Goal: Information Seeking & Learning: Get advice/opinions

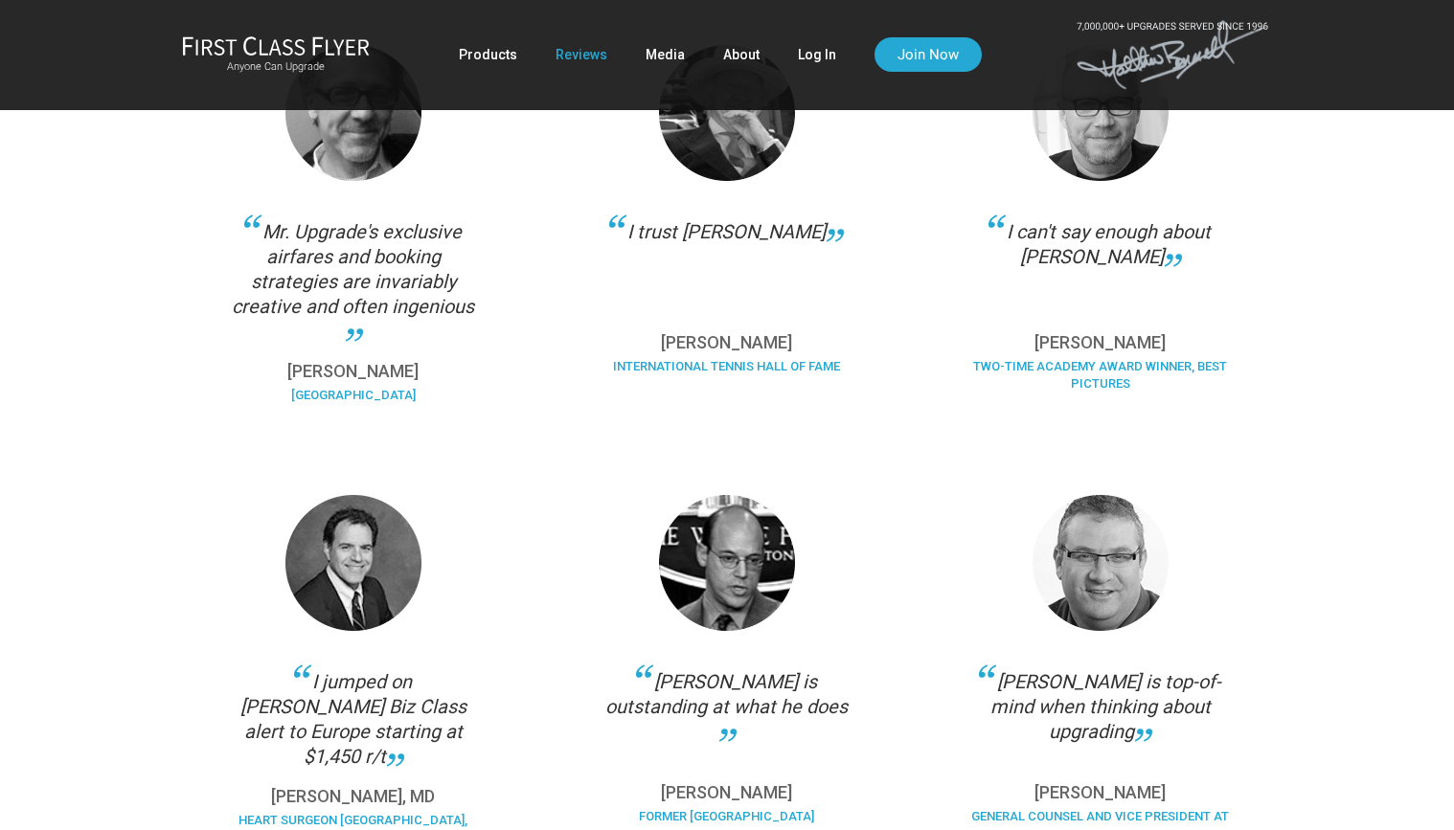
scroll to position [533, 0]
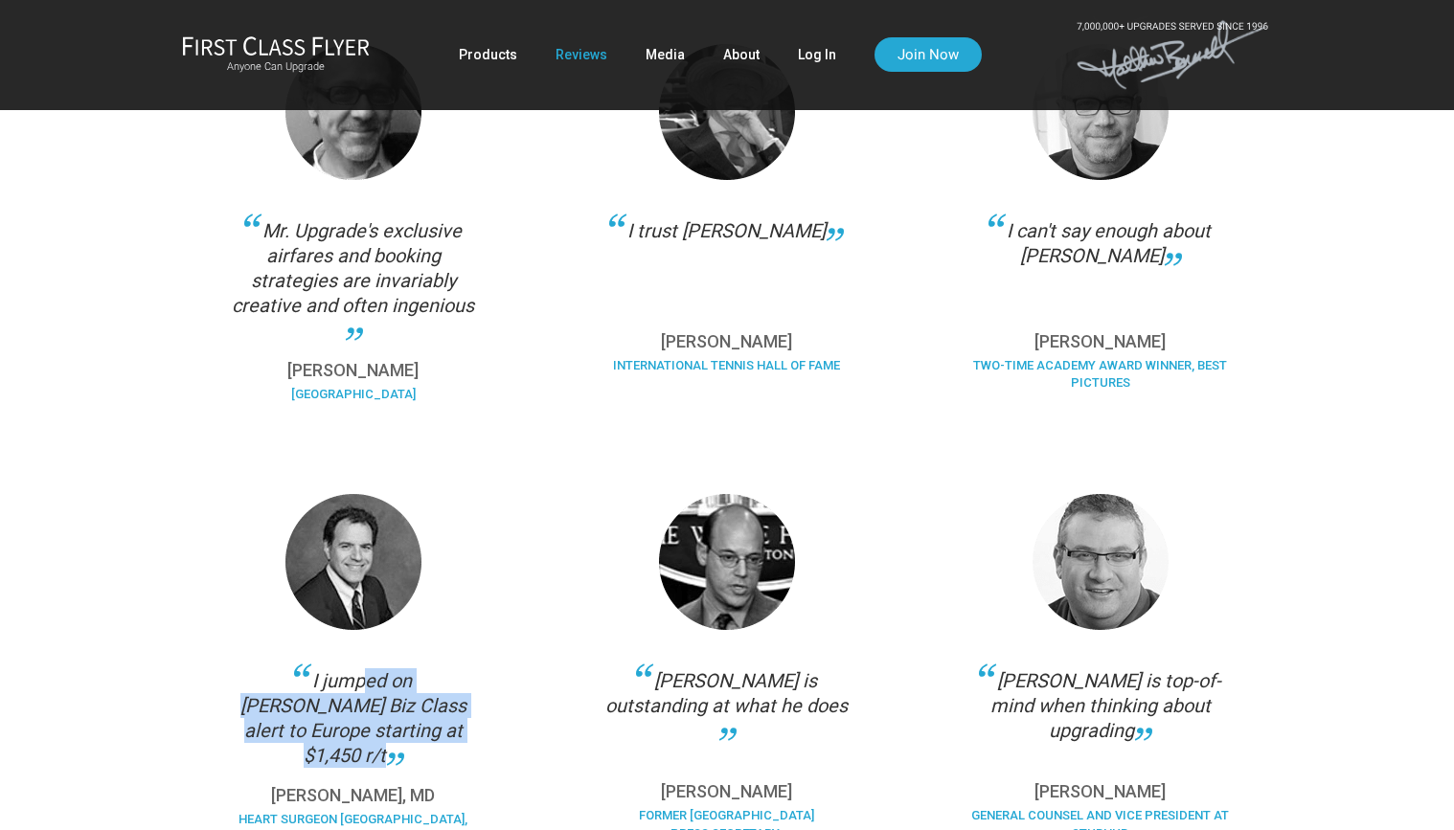
drag, startPoint x: 259, startPoint y: 680, endPoint x: 409, endPoint y: 743, distance: 163.1
click at [409, 743] on div "I jumped on [PERSON_NAME] Biz Class alert to Europe starting at $1,450 r/t" at bounding box center [353, 718] width 259 height 100
copy div "I jumped on [PERSON_NAME] Biz Class alert to Europe starting at $1,450 r/t"
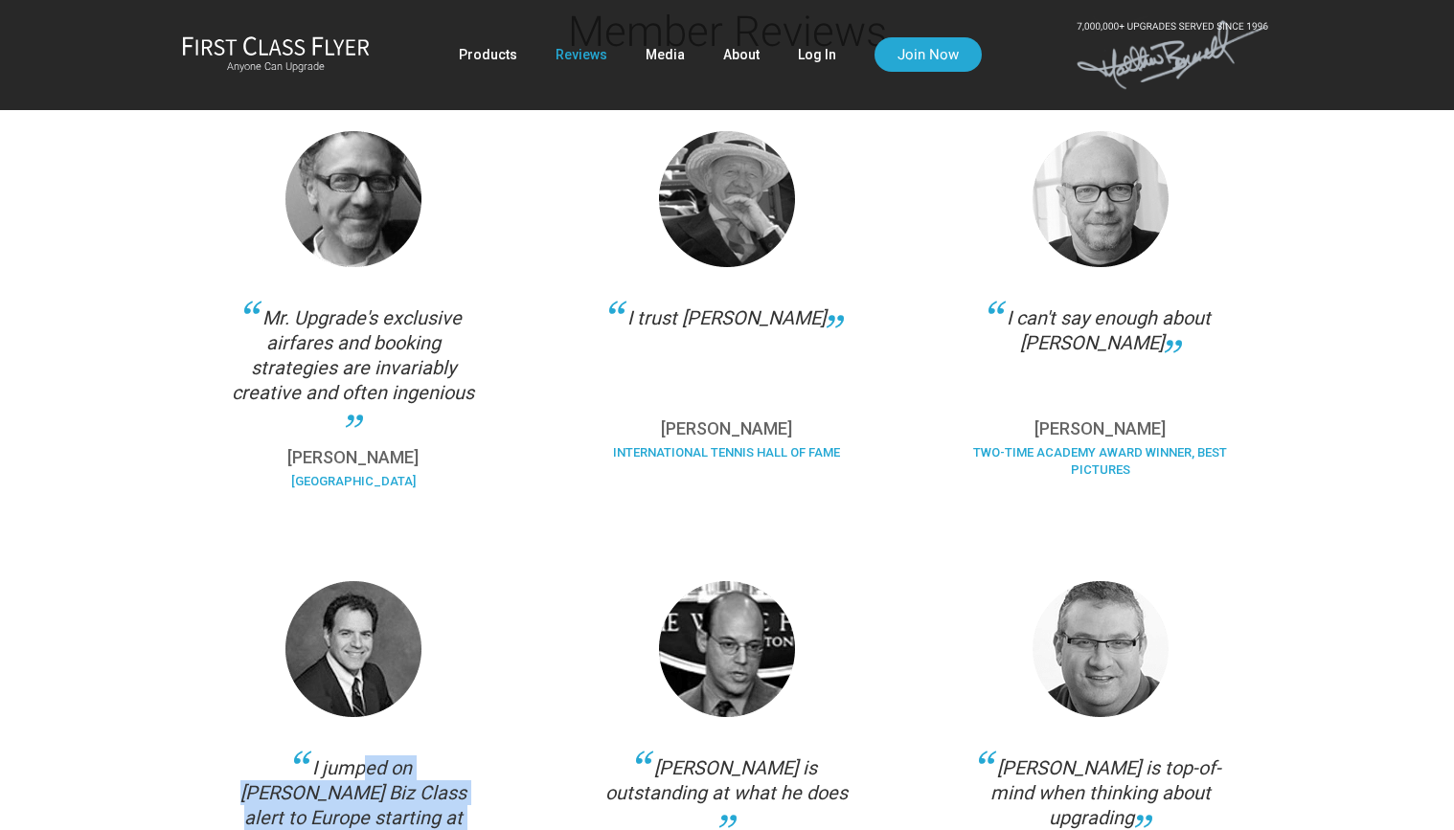
scroll to position [441, 0]
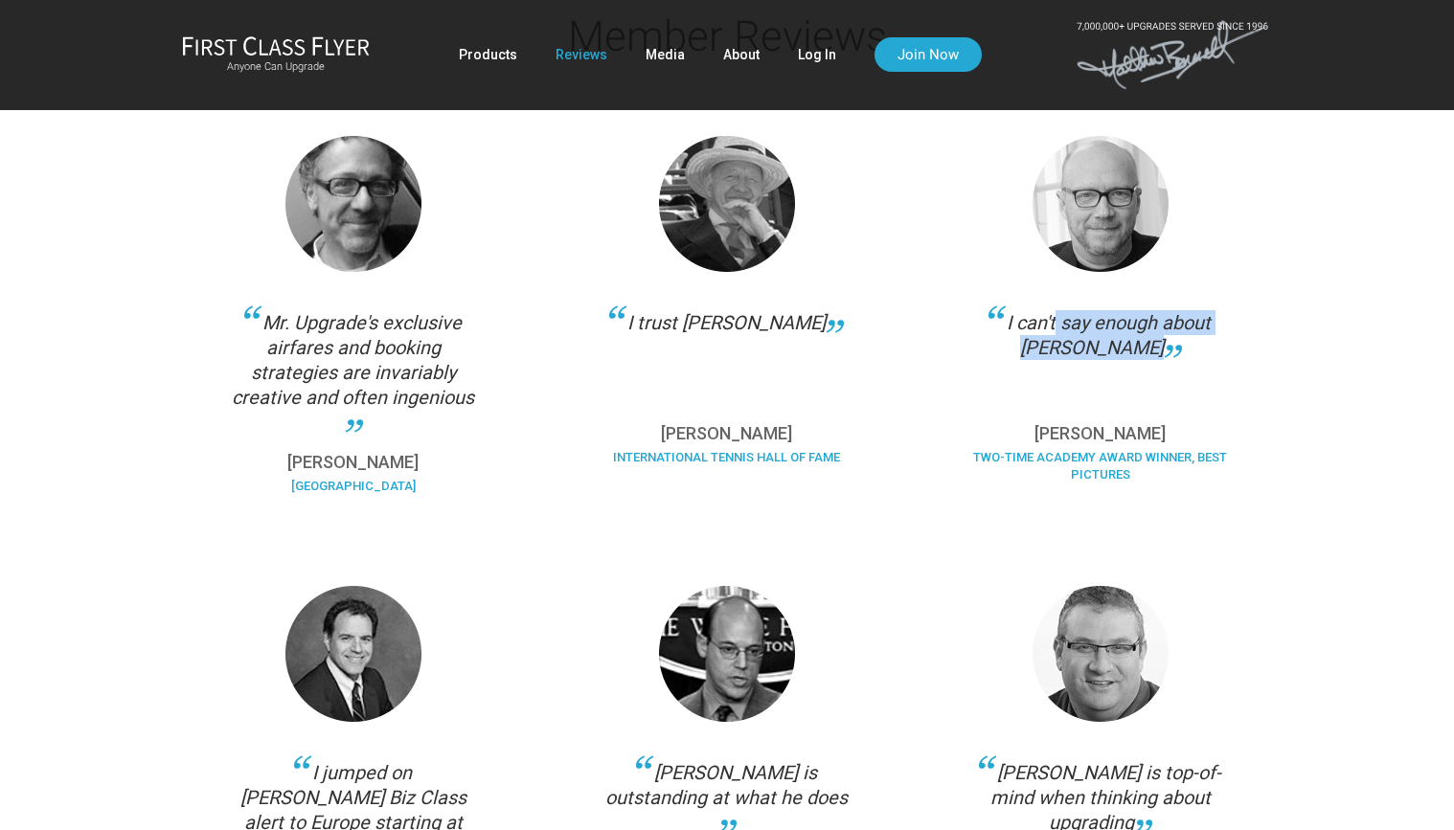
drag, startPoint x: 1011, startPoint y: 325, endPoint x: 1133, endPoint y: 360, distance: 126.7
click at [1133, 360] on div "I can't say enough about [PERSON_NAME]" at bounding box center [1100, 358] width 259 height 96
copy div "can't say enough about [PERSON_NAME]"
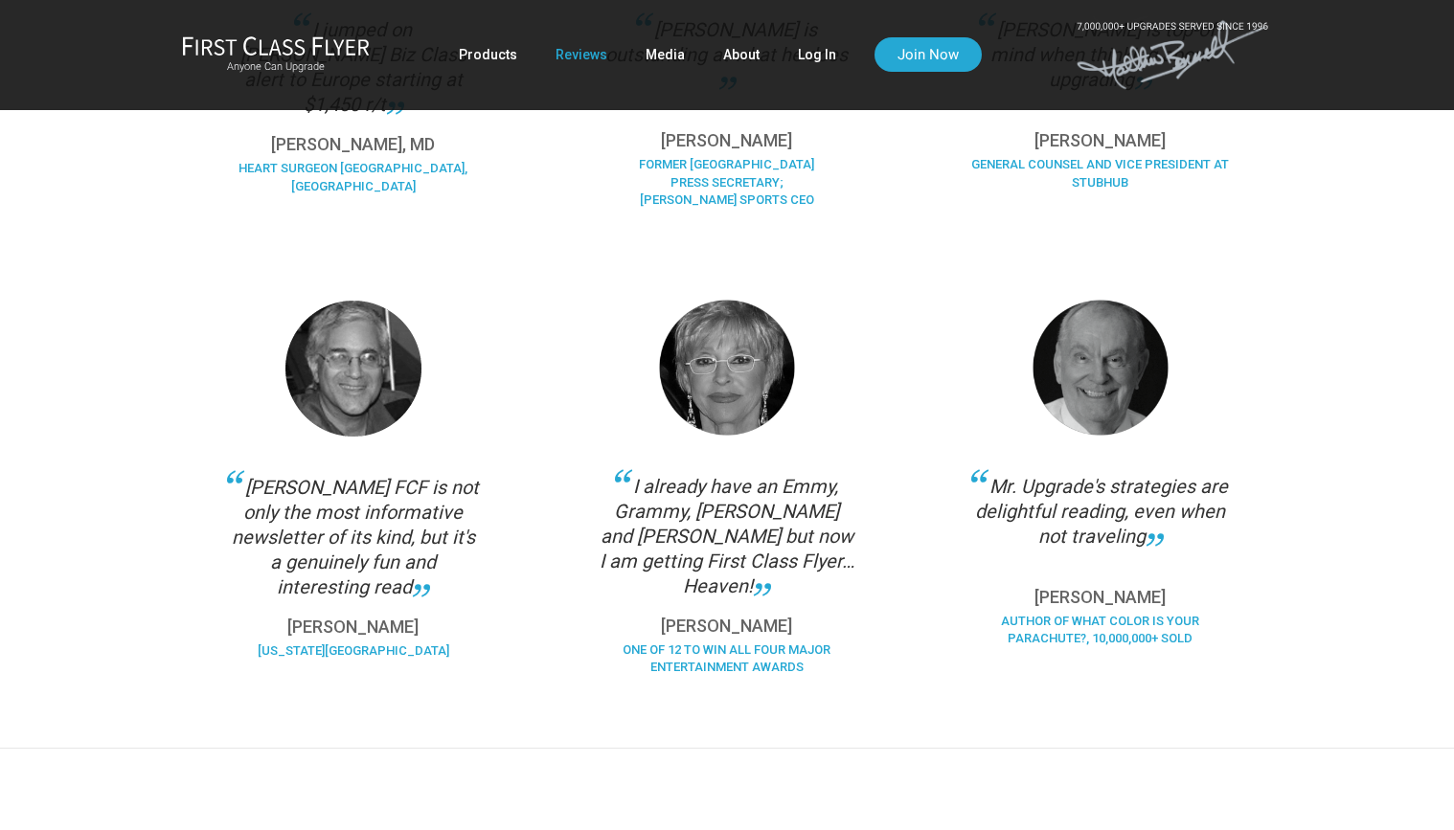
scroll to position [1186, 0]
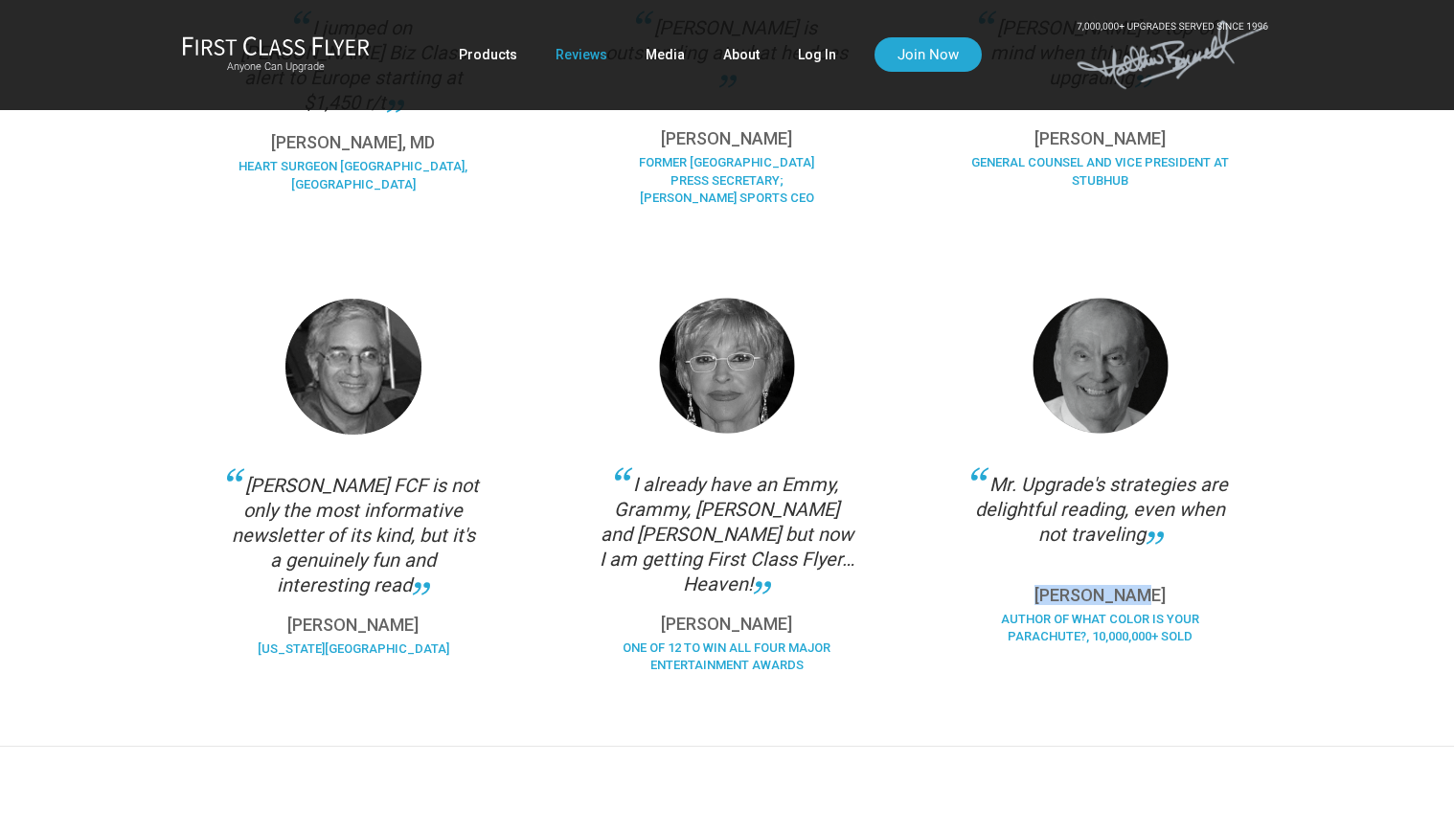
drag, startPoint x: 1060, startPoint y: 594, endPoint x: 1145, endPoint y: 594, distance: 85.2
click at [1145, 594] on p "[PERSON_NAME]" at bounding box center [1100, 595] width 259 height 17
copy p "[PERSON_NAME]"
click at [1090, 613] on div "Author of What Color is Your Parachute?, 10,000,000+ sold" at bounding box center [1100, 635] width 259 height 49
drag, startPoint x: 1004, startPoint y: 621, endPoint x: 1206, endPoint y: 653, distance: 204.5
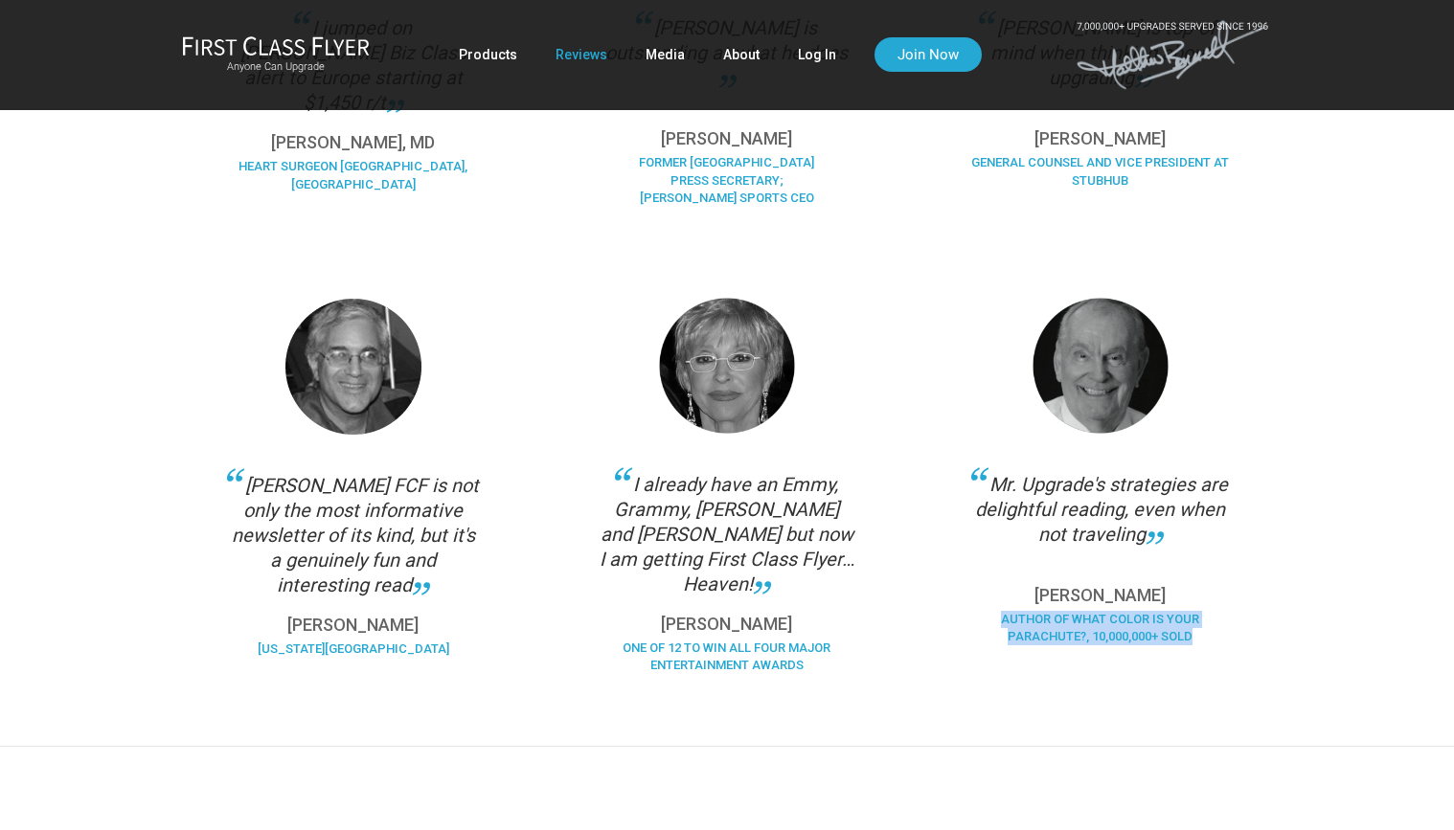
click at [1206, 653] on div "Author of What Color is Your Parachute?, 10,000,000+ sold" at bounding box center [1100, 635] width 259 height 49
copy div "Author of What Color is Your Parachute?, 10,000,000+ sold"
drag, startPoint x: 997, startPoint y: 485, endPoint x: 1144, endPoint y: 538, distance: 156.9
click at [1144, 538] on div "Mr. Upgrade's strategies are delightful reading, even when not traveling" at bounding box center [1100, 520] width 259 height 96
copy div "Mr. Upgrade's strategies are delightful reading, even when not traveling"
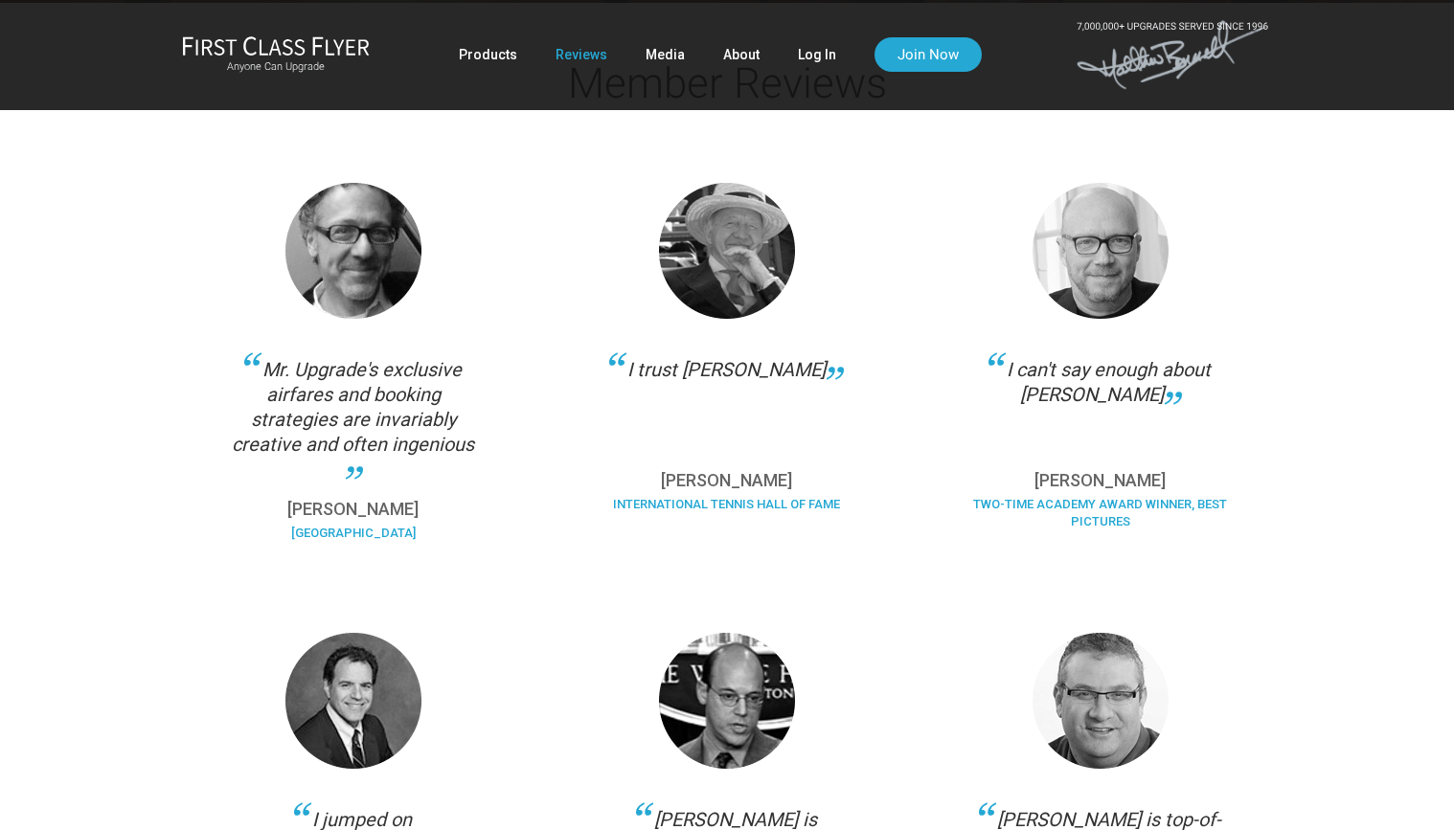
scroll to position [412, 0]
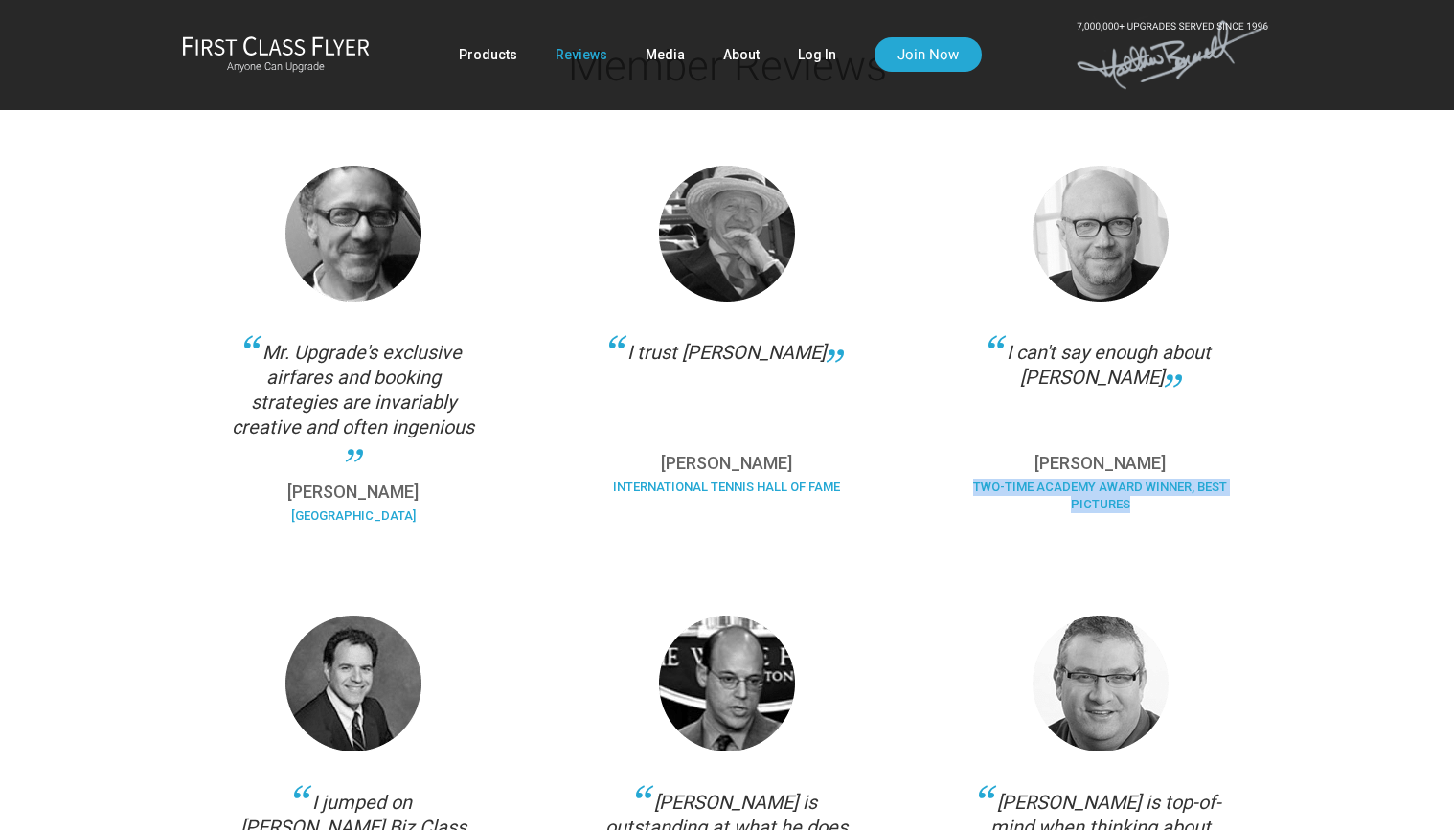
drag, startPoint x: 976, startPoint y: 485, endPoint x: 1191, endPoint y: 509, distance: 216.9
click at [1192, 509] on div "Two-Time Academy Award Winner, Best Pictures" at bounding box center [1100, 503] width 259 height 49
copy div "Two-Time Academy Award Winner, Best Pictures"
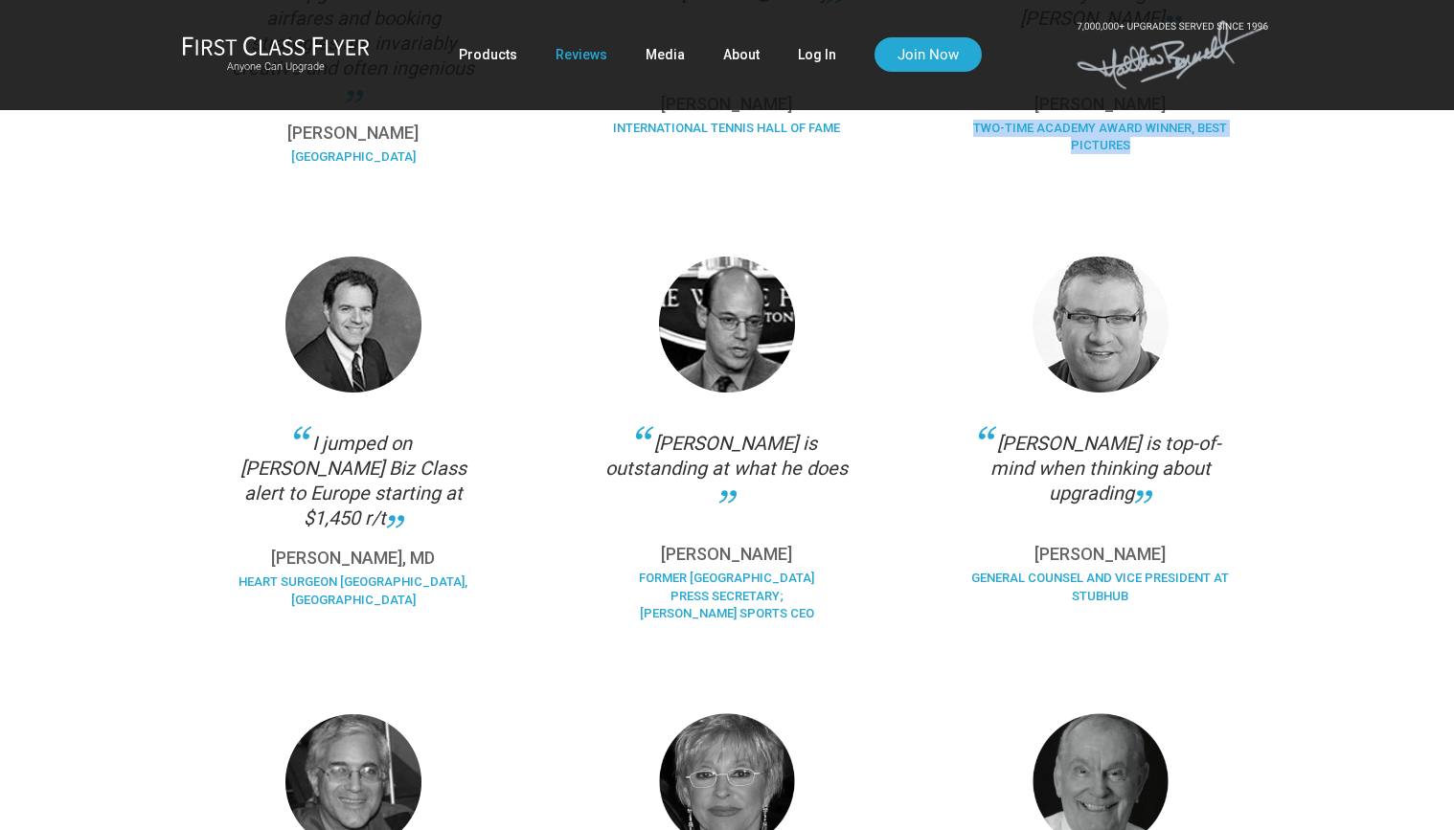
scroll to position [799, 0]
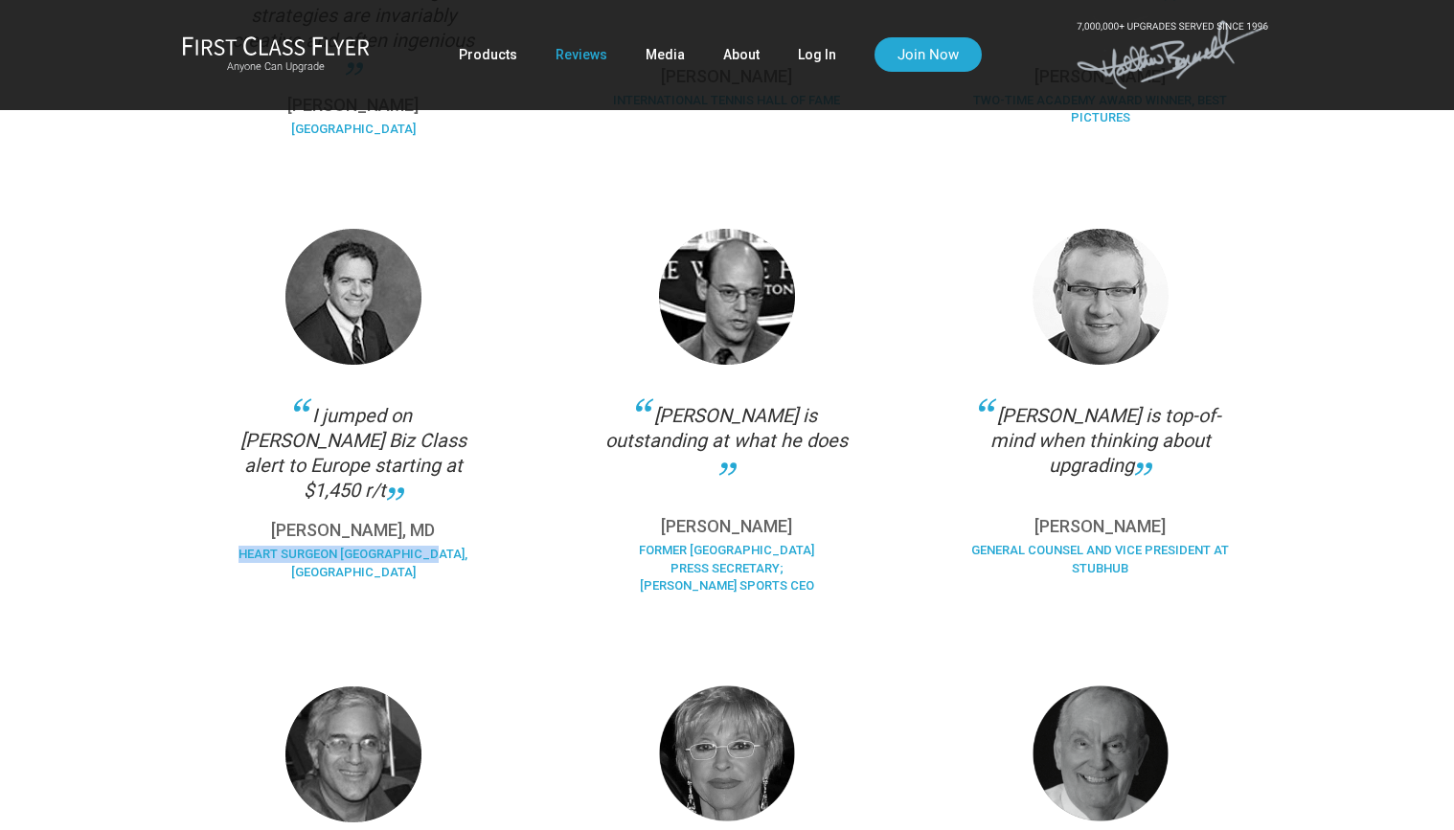
drag, startPoint x: 260, startPoint y: 549, endPoint x: 486, endPoint y: 564, distance: 225.6
click at [486, 564] on div "I jumped on [PERSON_NAME] Biz Class alert to Europe starting at $1,450 r/t [PER…" at bounding box center [353, 412] width 373 height 442
copy div "Heart Surgeon [GEOGRAPHIC_DATA], [GEOGRAPHIC_DATA]"
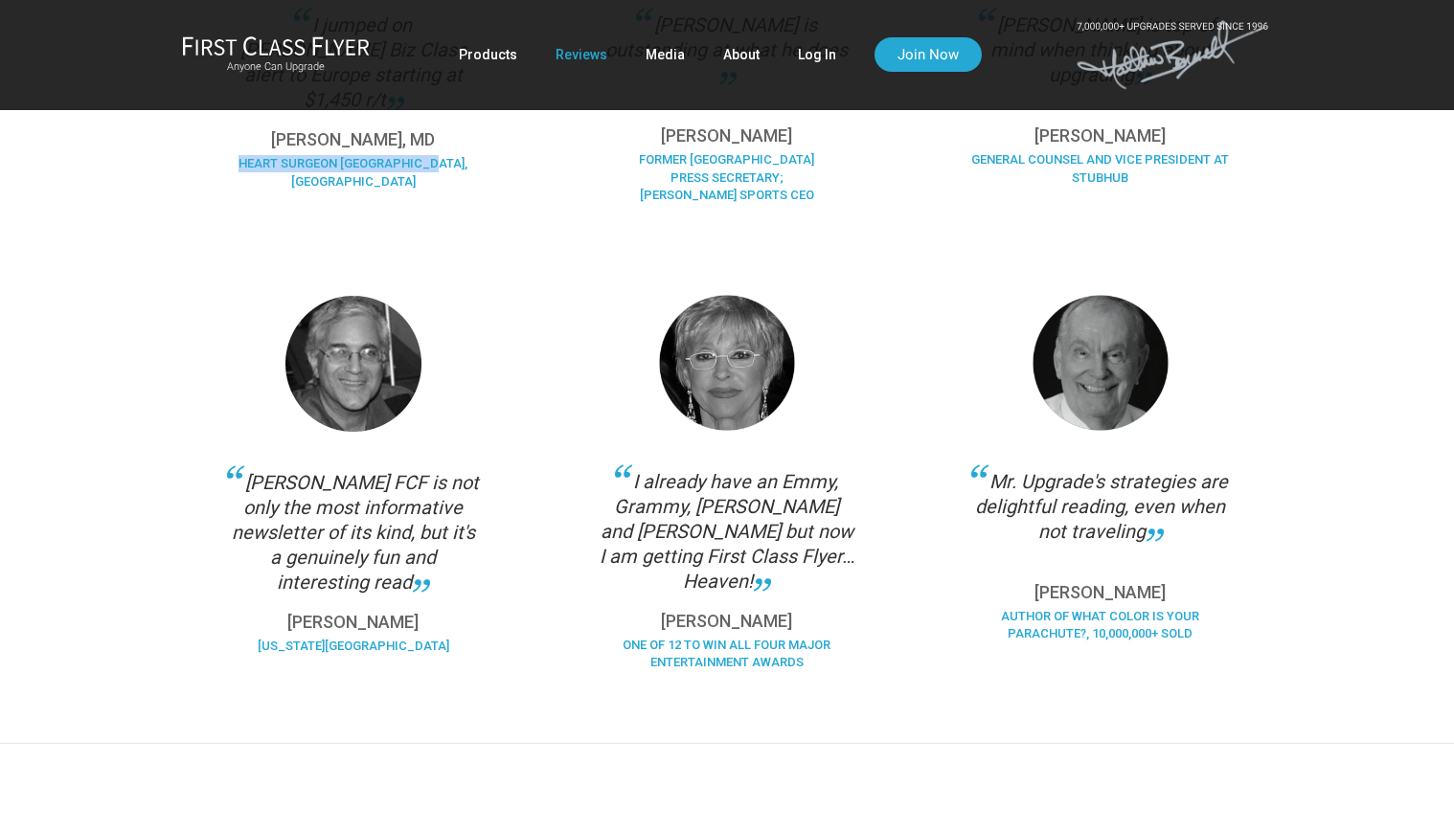
scroll to position [818, 0]
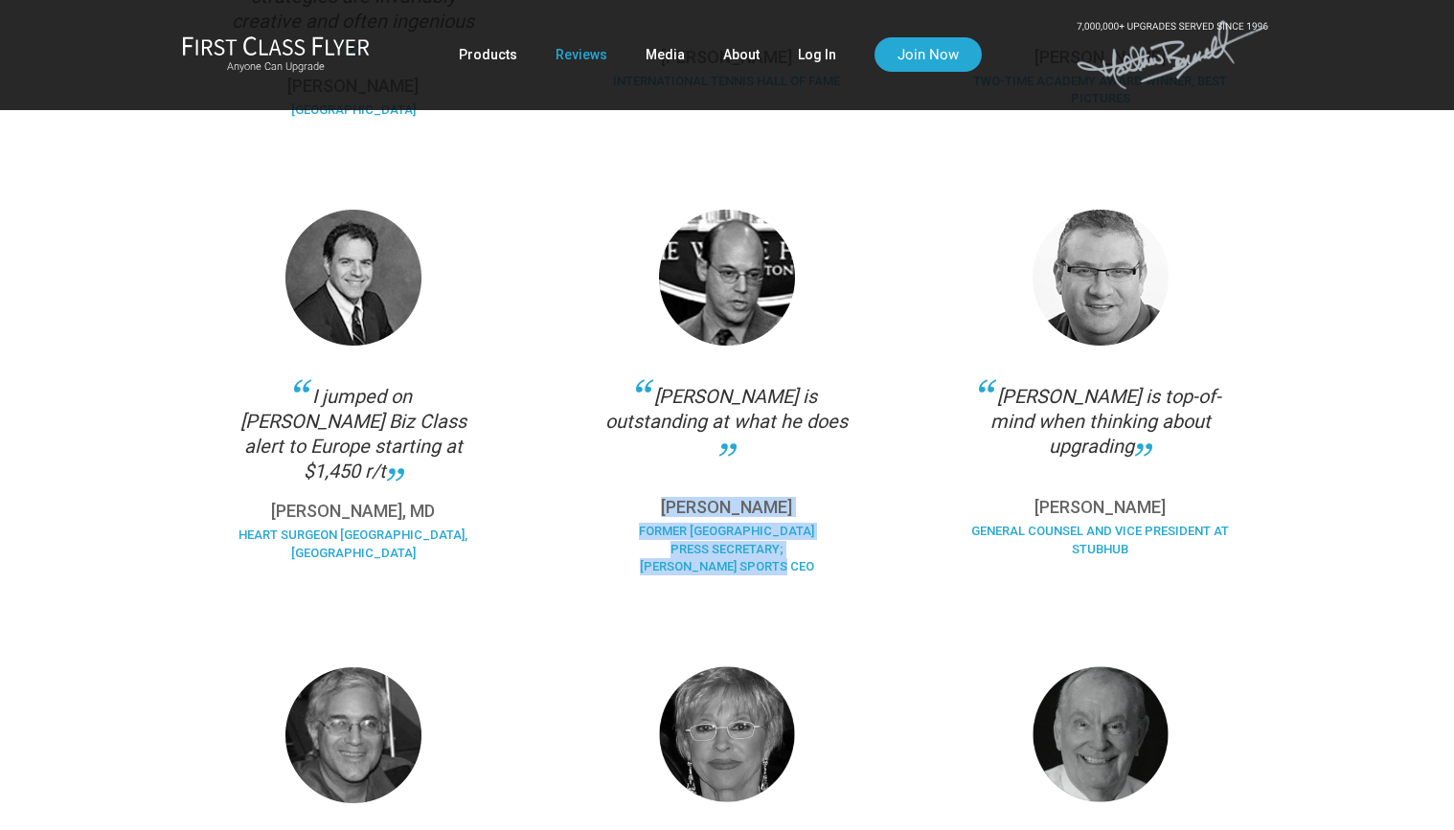
drag, startPoint x: 680, startPoint y: 505, endPoint x: 827, endPoint y: 596, distance: 173.3
click at [827, 599] on div "[PERSON_NAME] is outstanding at what he does [PERSON_NAME] Former White House P…" at bounding box center [726, 399] width 373 height 457
copy div "[PERSON_NAME] Former White House Press Secretary; [PERSON_NAME] Sports CEO"
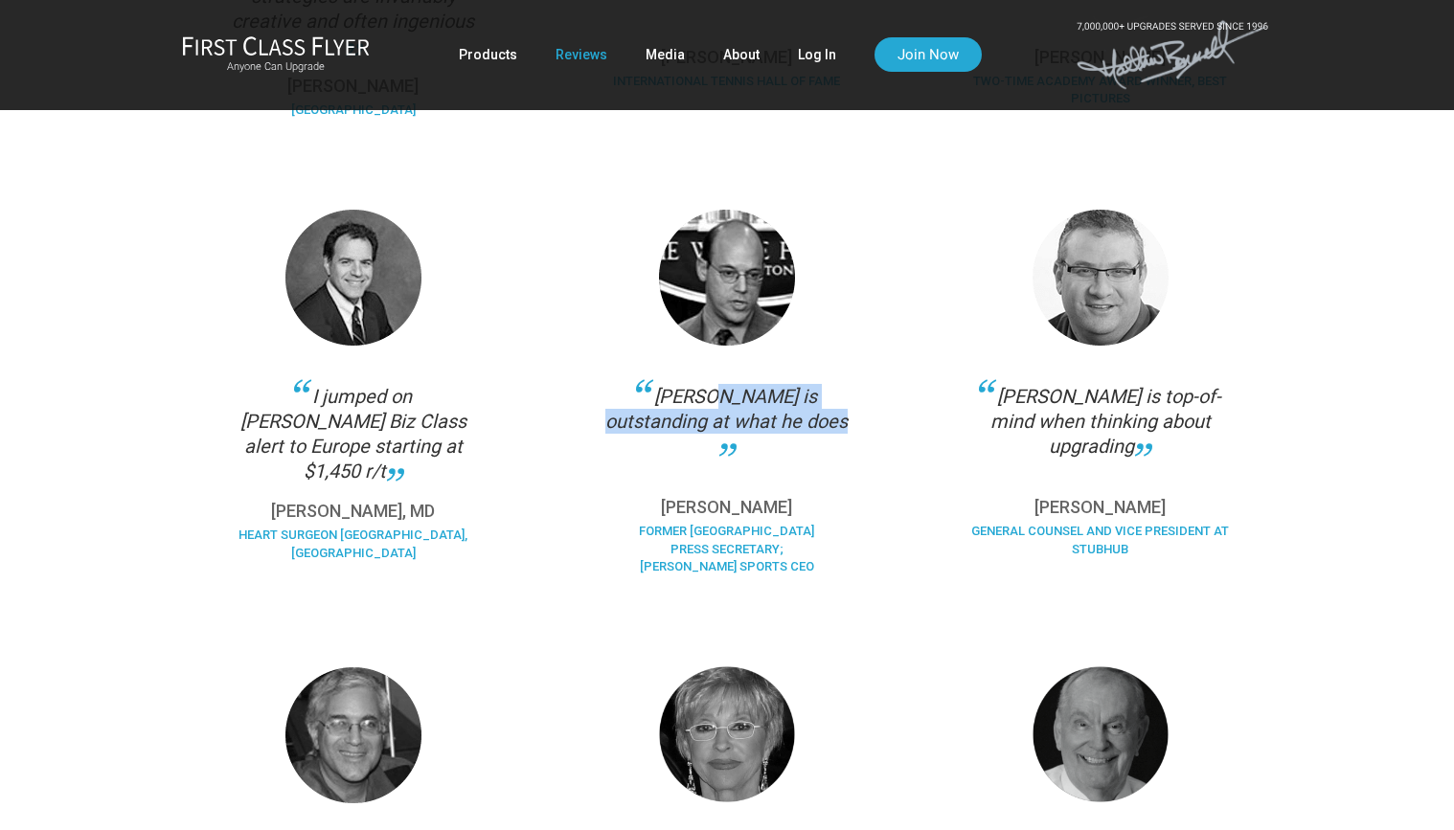
drag, startPoint x: 628, startPoint y: 398, endPoint x: 781, endPoint y: 425, distance: 155.5
click at [781, 425] on div "[PERSON_NAME] is outstanding at what he does" at bounding box center [727, 432] width 259 height 96
copy div "[PERSON_NAME] is outstanding at what he does"
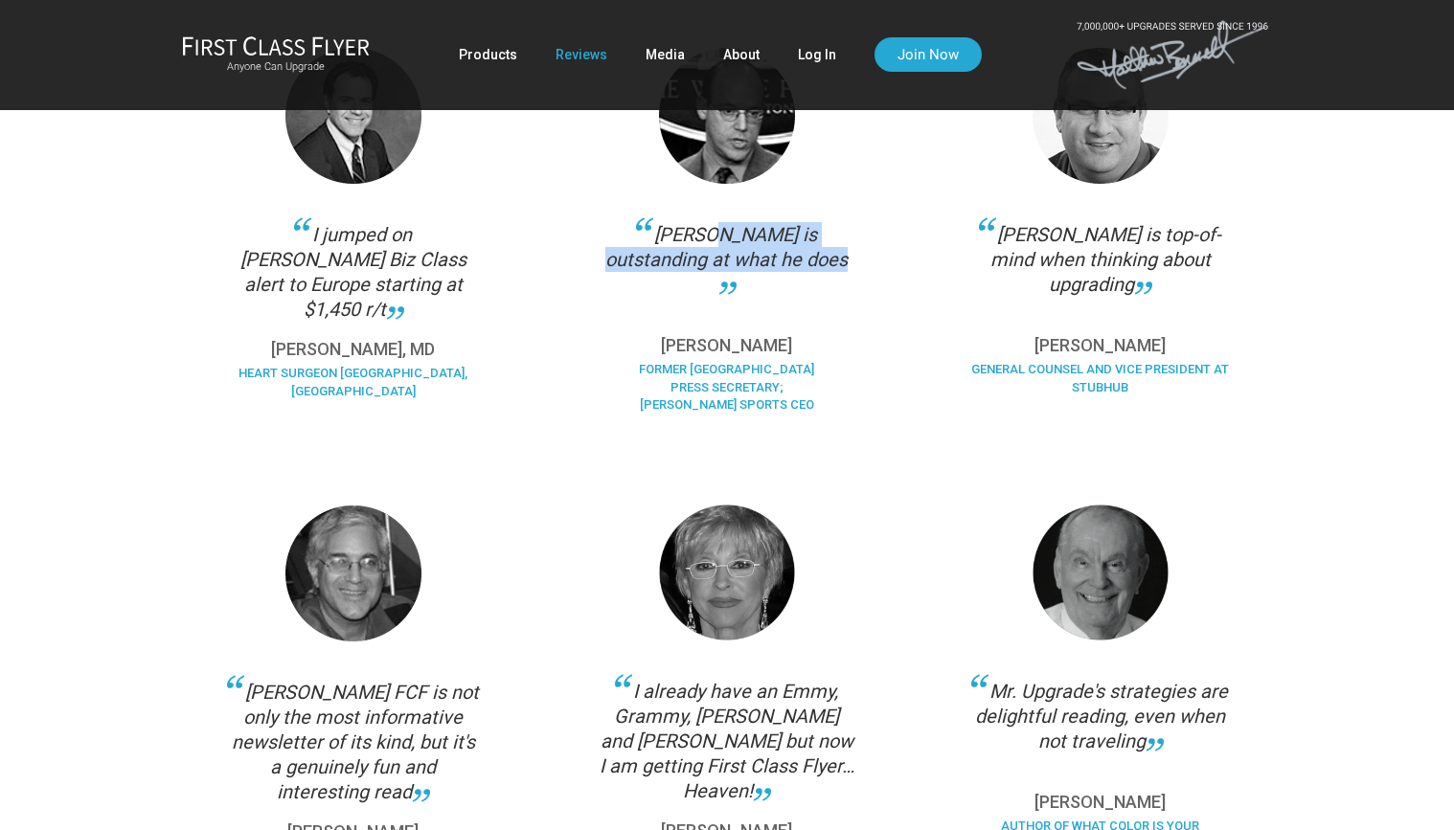
scroll to position [1191, 0]
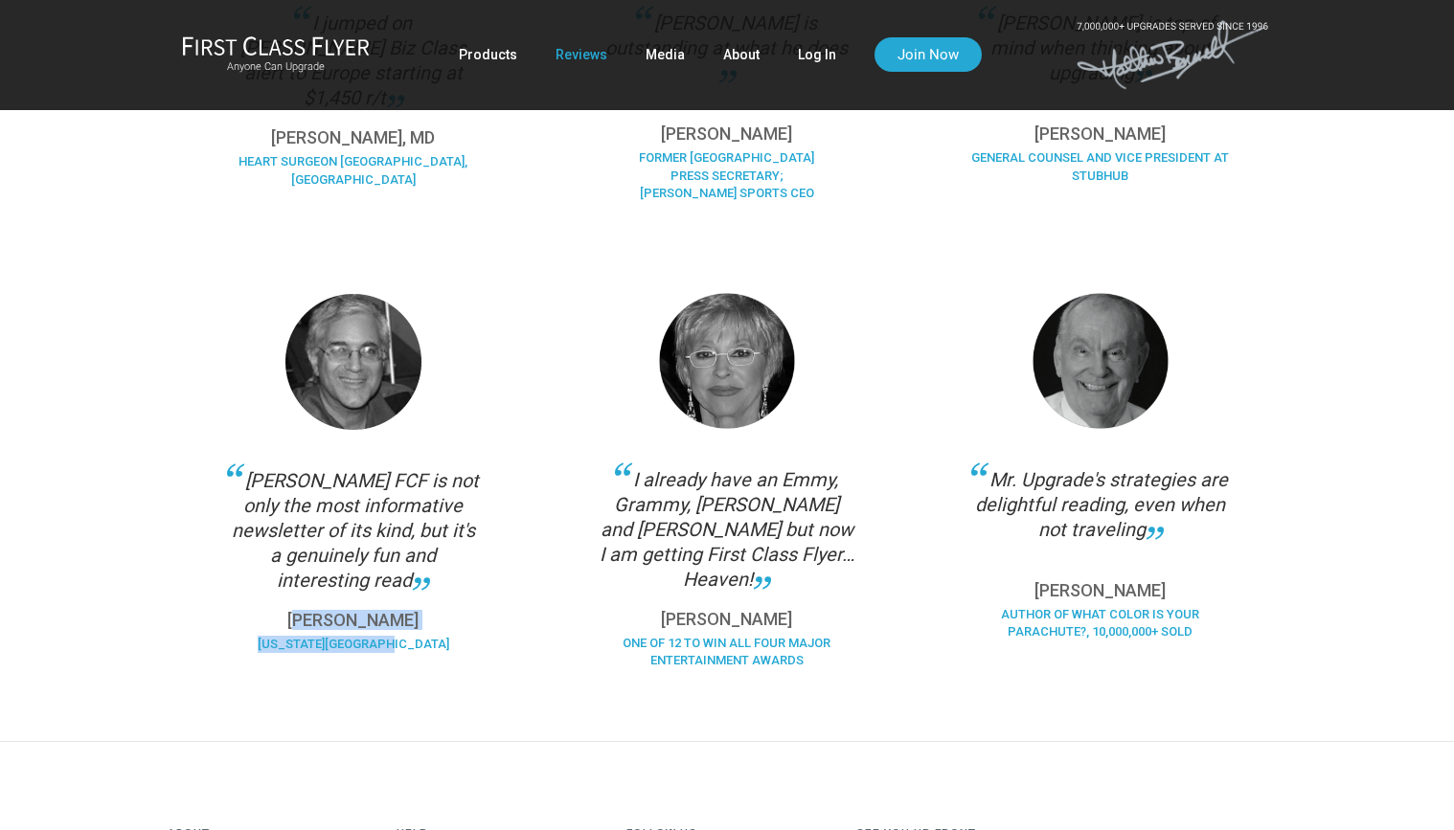
drag, startPoint x: 257, startPoint y: 613, endPoint x: 468, endPoint y: 647, distance: 214.4
click at [468, 647] on div "[PERSON_NAME] [US_STATE][GEOGRAPHIC_DATA]" at bounding box center [353, 640] width 259 height 56
copy div "[PERSON_NAME] [US_STATE][GEOGRAPHIC_DATA]"
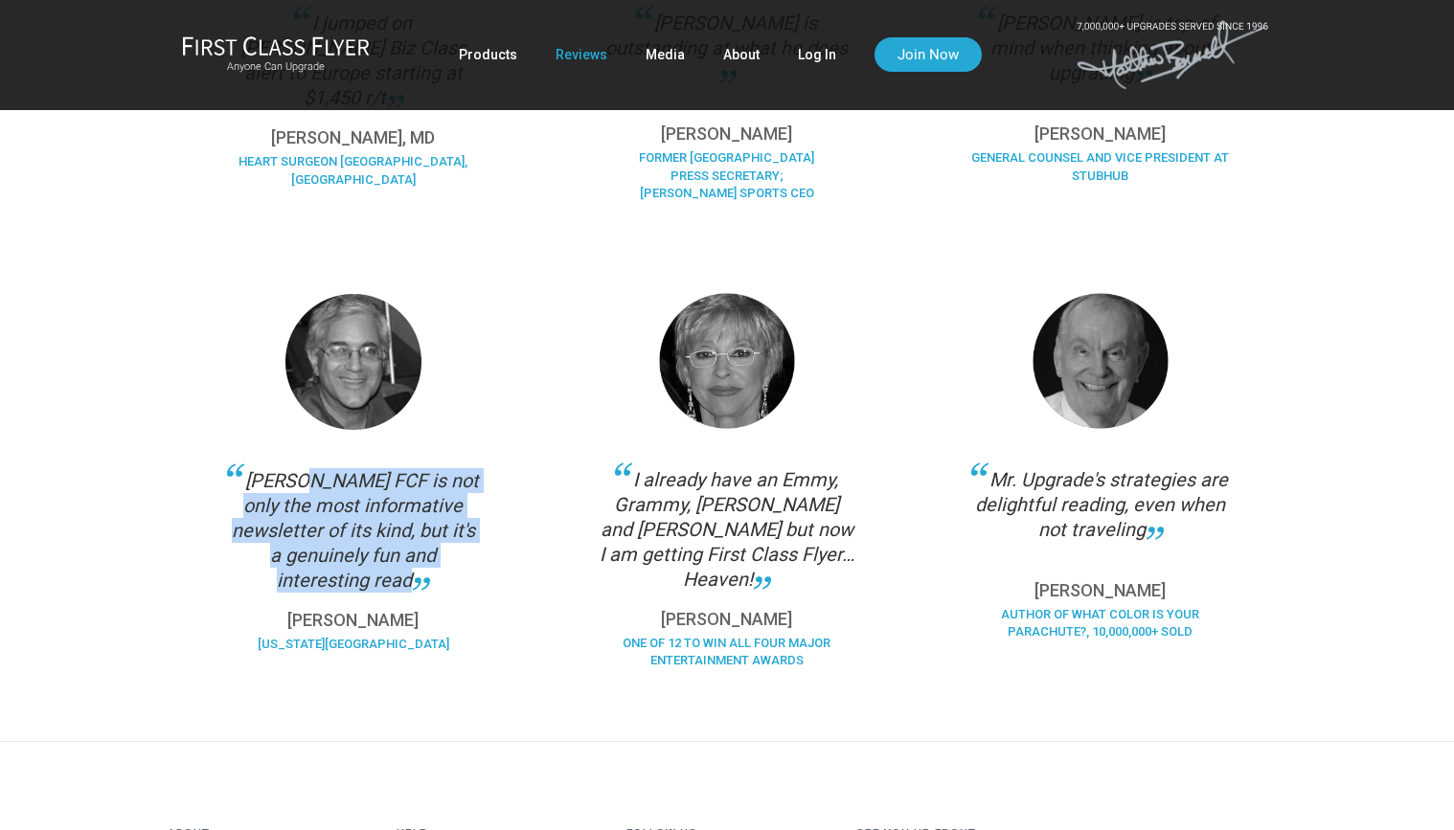
drag, startPoint x: 262, startPoint y: 483, endPoint x: 376, endPoint y: 574, distance: 145.8
click at [376, 574] on div "[PERSON_NAME] FCF is not only the most informative newsletter of its kind, but …" at bounding box center [353, 530] width 259 height 124
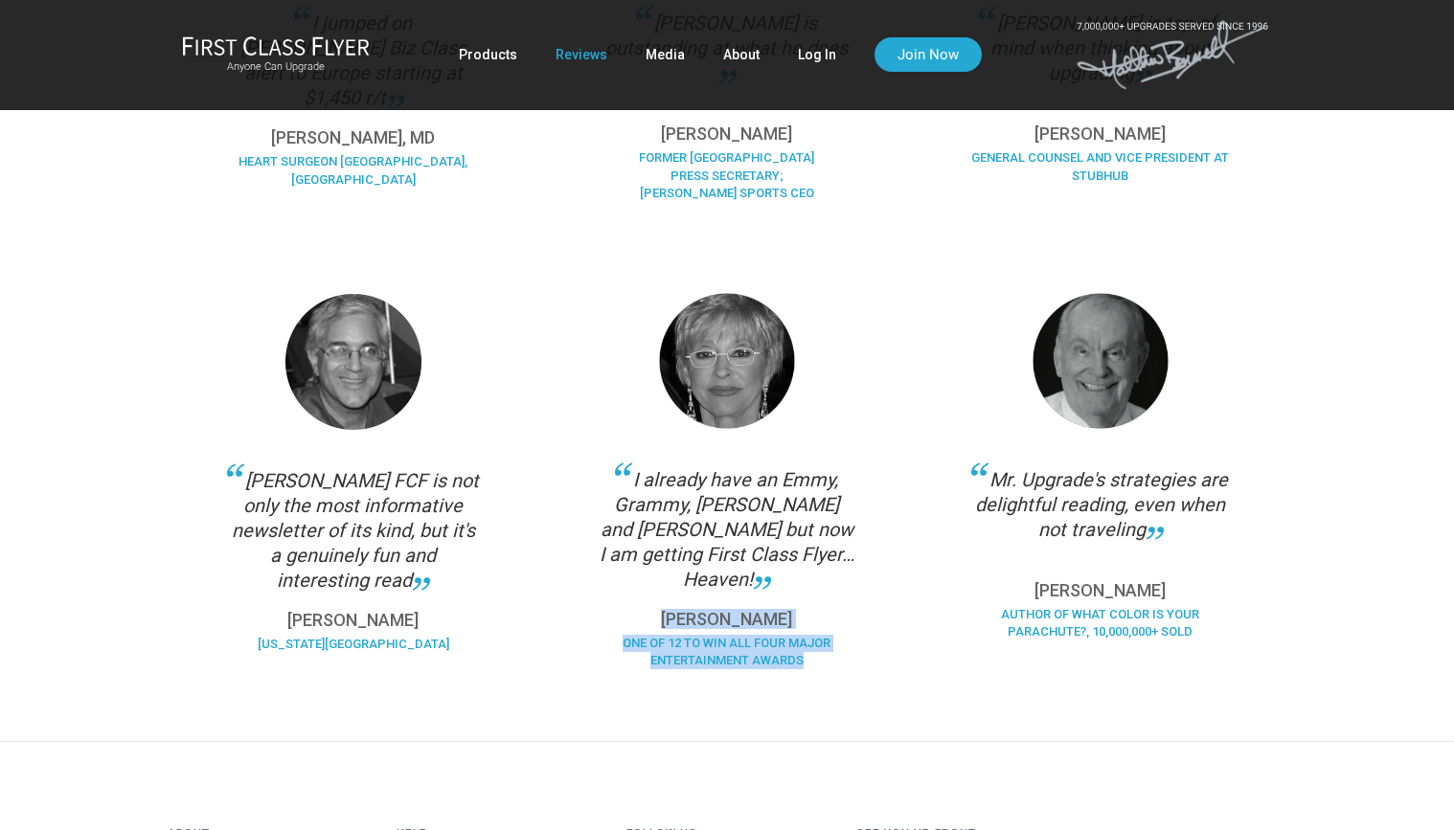
drag, startPoint x: 683, startPoint y: 591, endPoint x: 828, endPoint y: 641, distance: 153.8
click at [828, 643] on div "[PERSON_NAME] One of 12 to win all four major entertainment awards" at bounding box center [727, 647] width 259 height 73
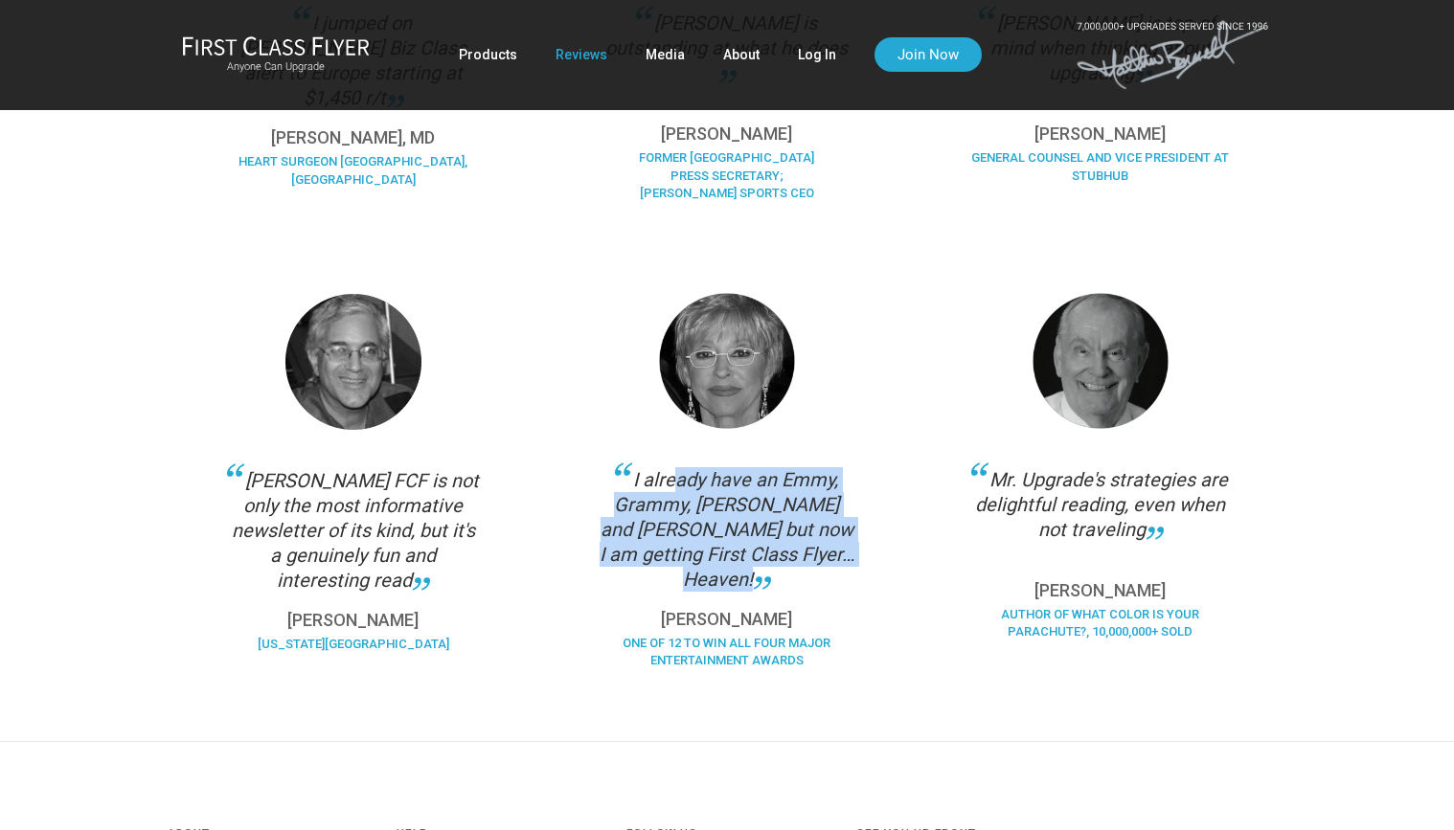
drag, startPoint x: 636, startPoint y: 473, endPoint x: 796, endPoint y: 569, distance: 186.4
click at [796, 572] on div "I already have an Emmy, Grammy, [PERSON_NAME] and [PERSON_NAME] but now I am ge…" at bounding box center [726, 488] width 373 height 467
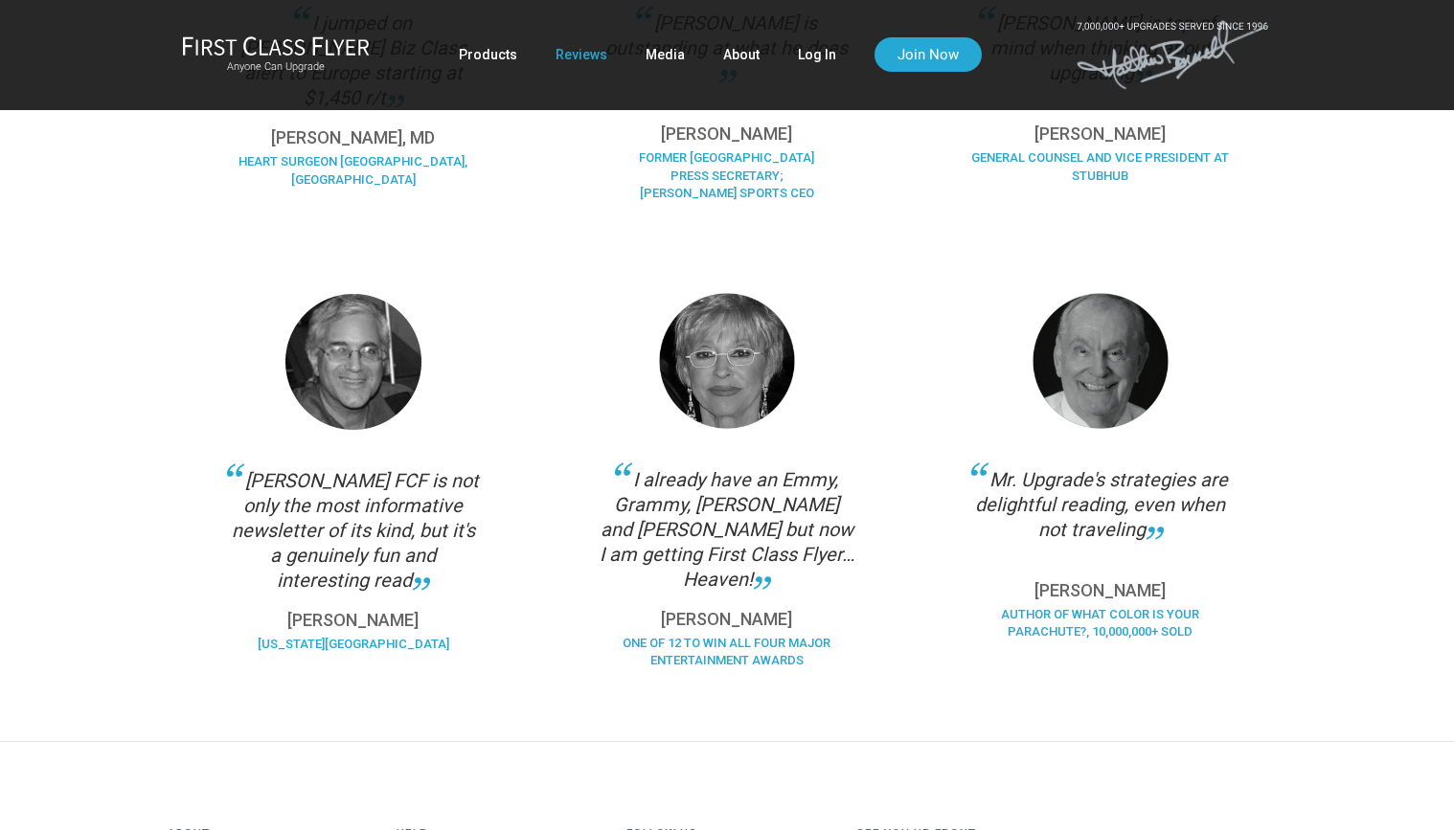
click at [1191, 472] on div "Mr. Upgrade's strategies are delightful reading, even when not traveling" at bounding box center [1100, 515] width 259 height 96
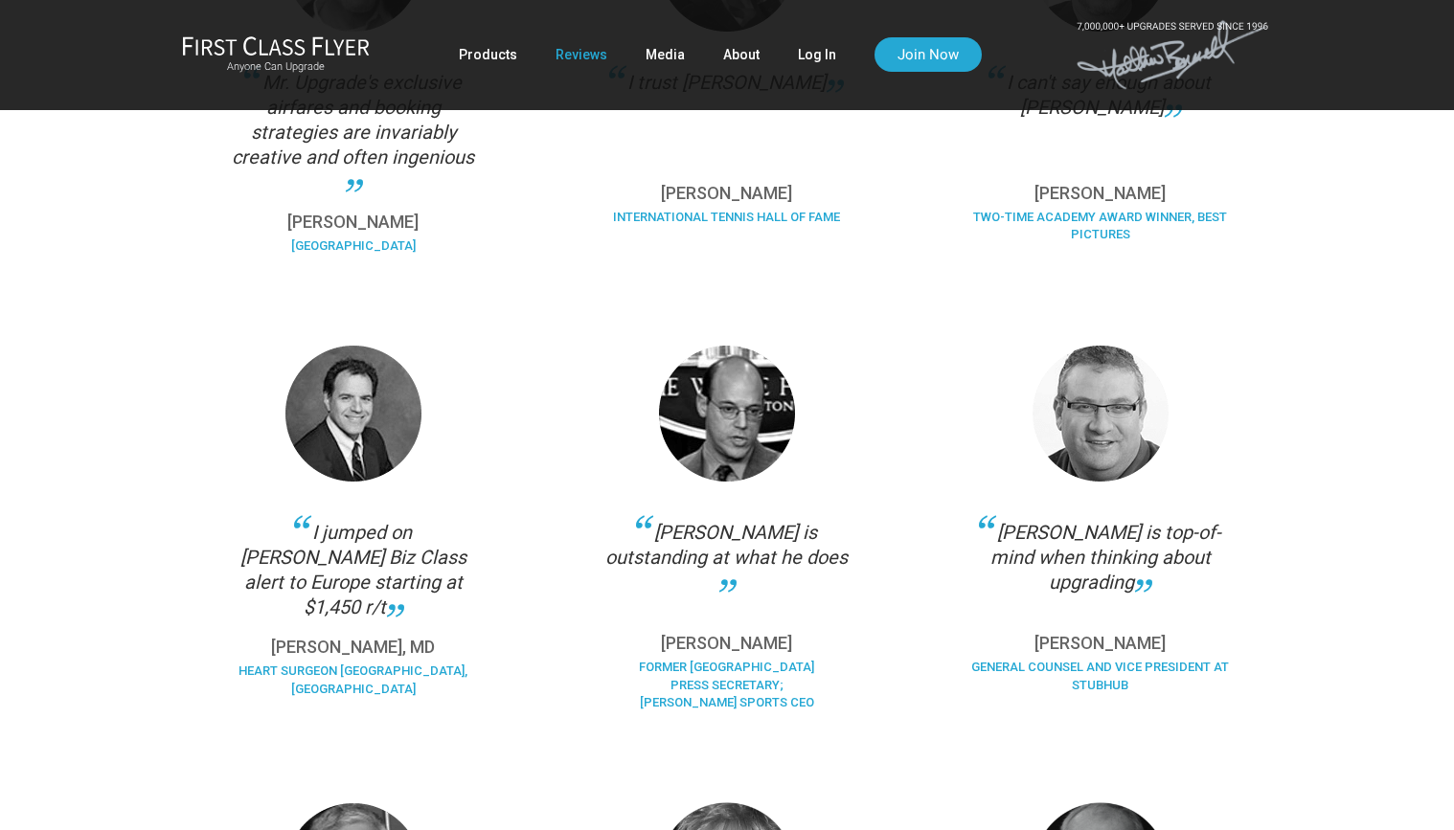
scroll to position [673, 0]
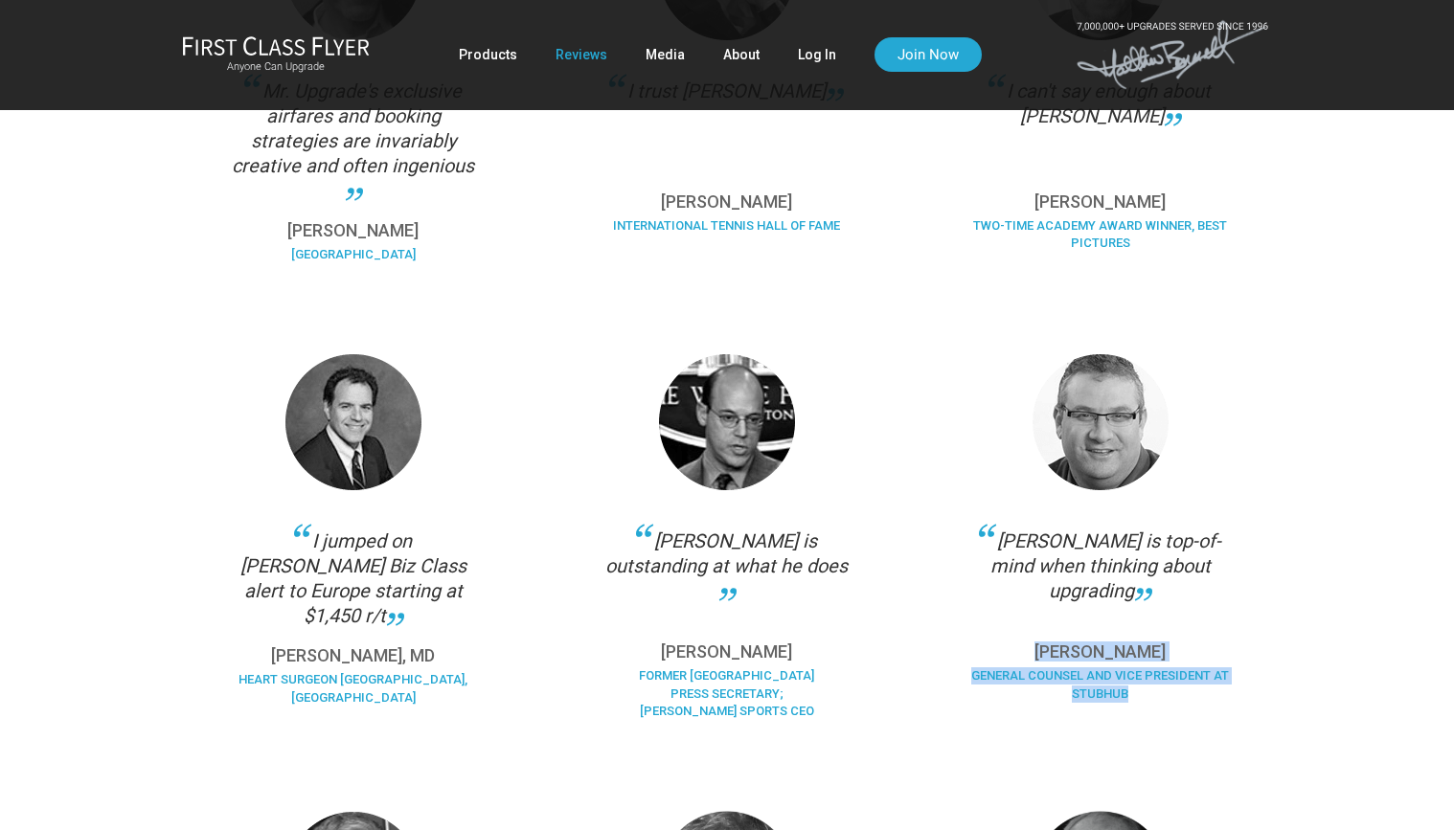
drag, startPoint x: 1059, startPoint y: 646, endPoint x: 1209, endPoint y: 704, distance: 160.9
click at [1209, 704] on div "[PERSON_NAME] General Counsel and Vice President at StubHub" at bounding box center [1100, 680] width 259 height 73
click at [1279, 607] on div "[PERSON_NAME] is top-of-mind when thinking about upgrading [PERSON_NAME] Genera…" at bounding box center [1100, 535] width 373 height 439
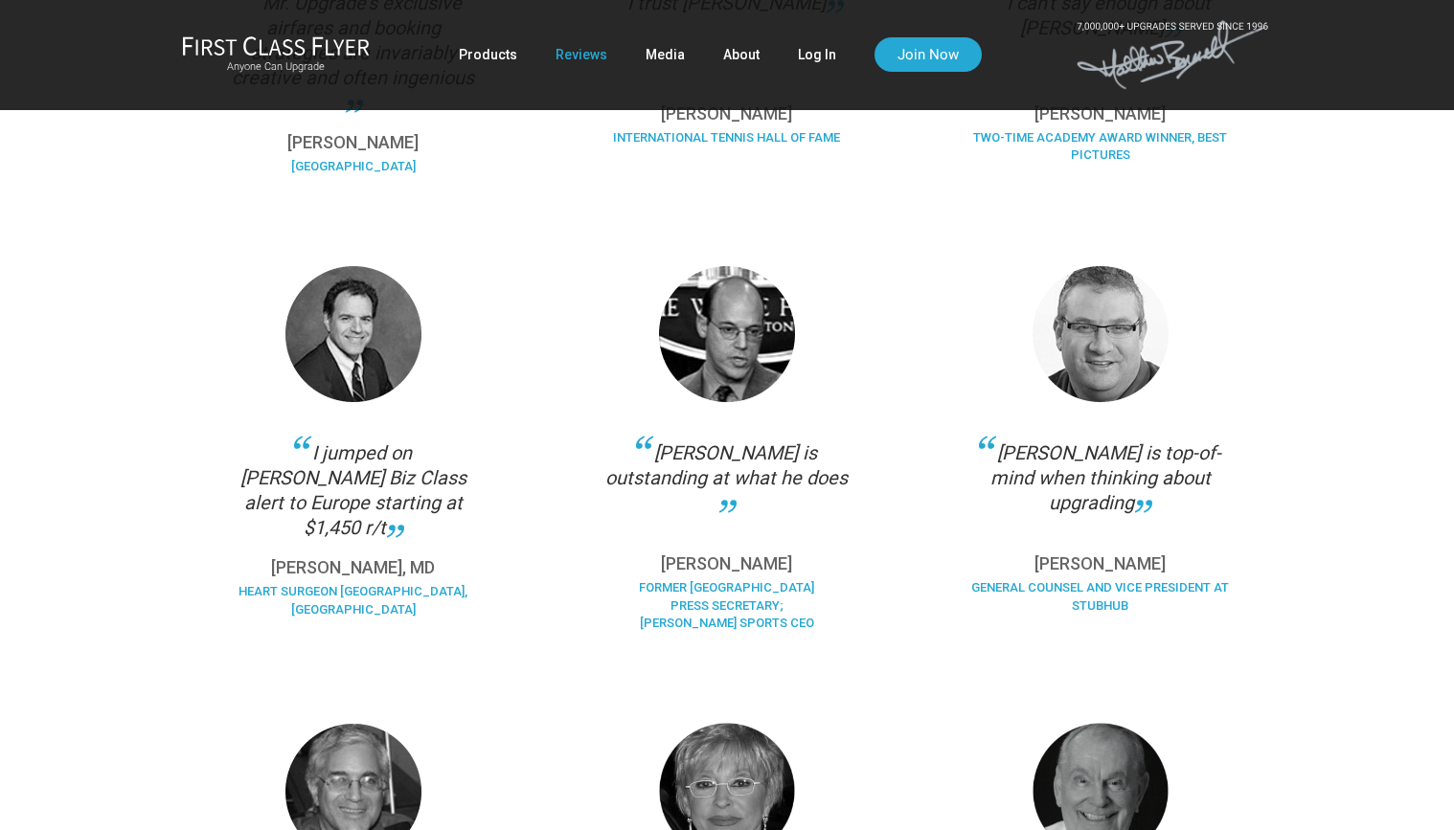
scroll to position [791, 0]
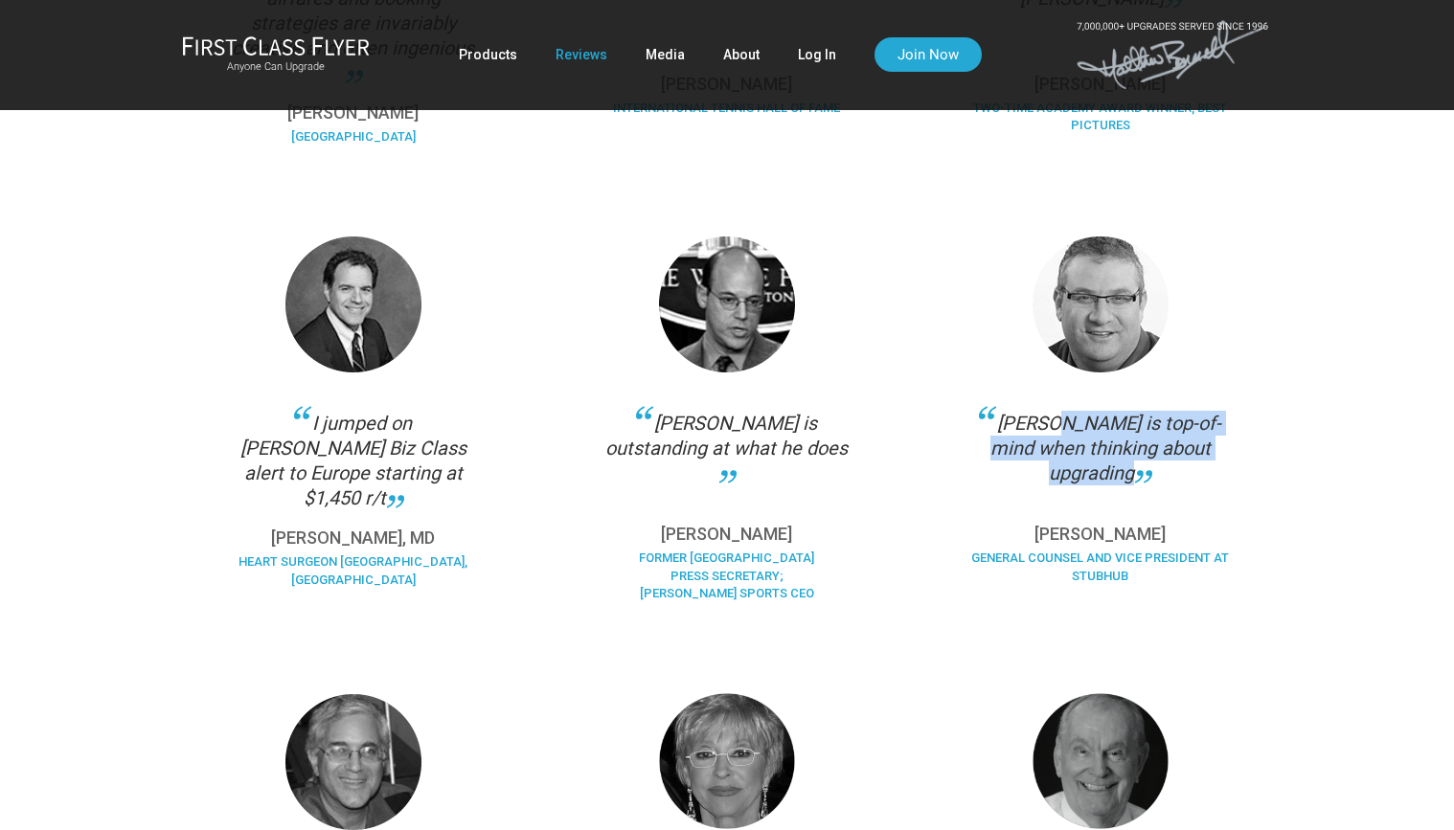
drag, startPoint x: 1022, startPoint y: 429, endPoint x: 1138, endPoint y: 472, distance: 123.6
click at [1138, 472] on div "[PERSON_NAME] is top-of-mind when thinking about upgrading" at bounding box center [1100, 459] width 259 height 96
click at [1342, 225] on div "Member Reviews Mr. Upgrade's exclusive airfares and booking strategies are inva…" at bounding box center [727, 374] width 1454 height 1536
